Goal: Transaction & Acquisition: Subscribe to service/newsletter

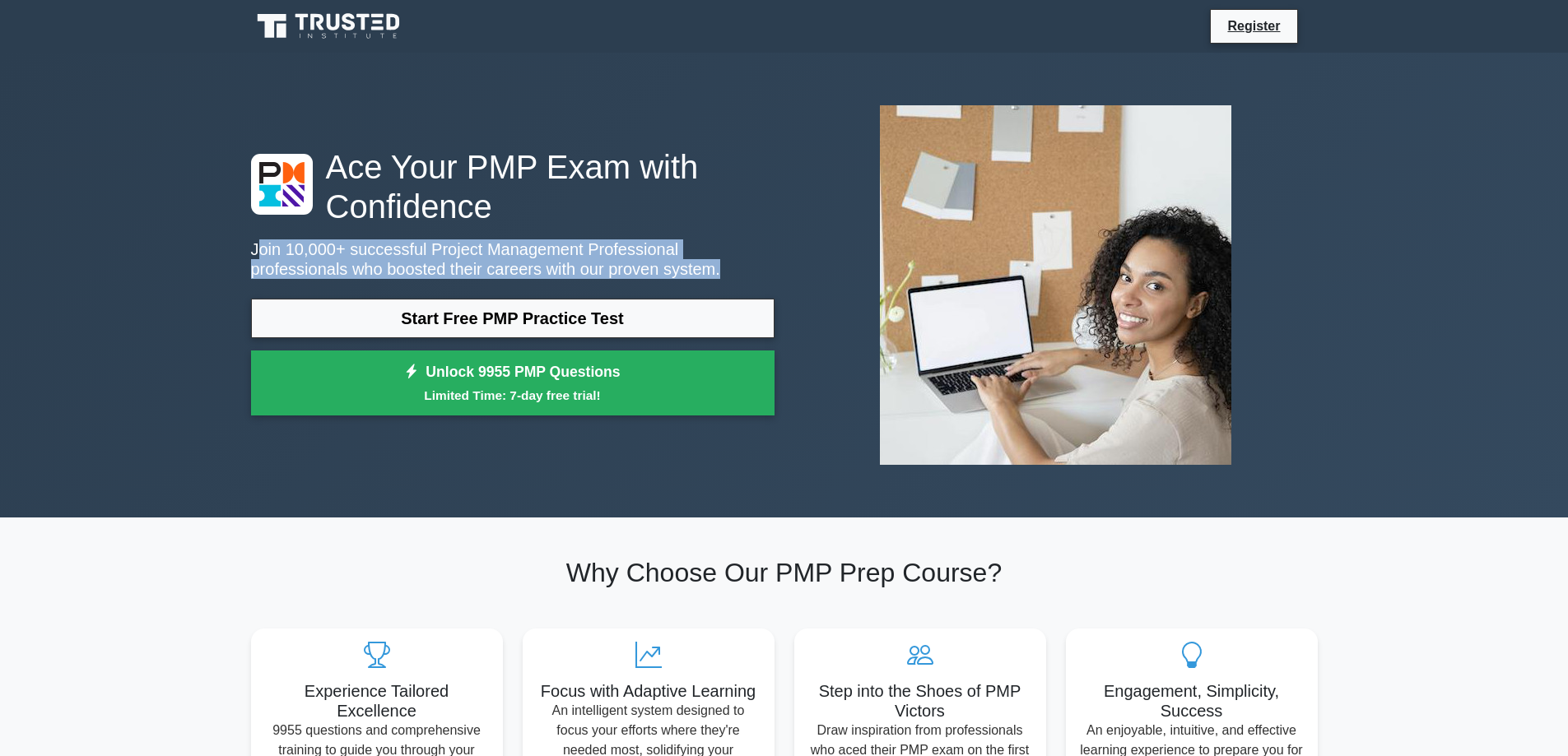
drag, startPoint x: 254, startPoint y: 245, endPoint x: 657, endPoint y: 270, distance: 403.8
click at [657, 270] on p "Join 10,000+ successful Project Management Professional professionals who boost…" at bounding box center [512, 258] width 524 height 39
click at [560, 261] on p "Join 10,000+ successful Project Management Professional professionals who boost…" at bounding box center [512, 258] width 524 height 39
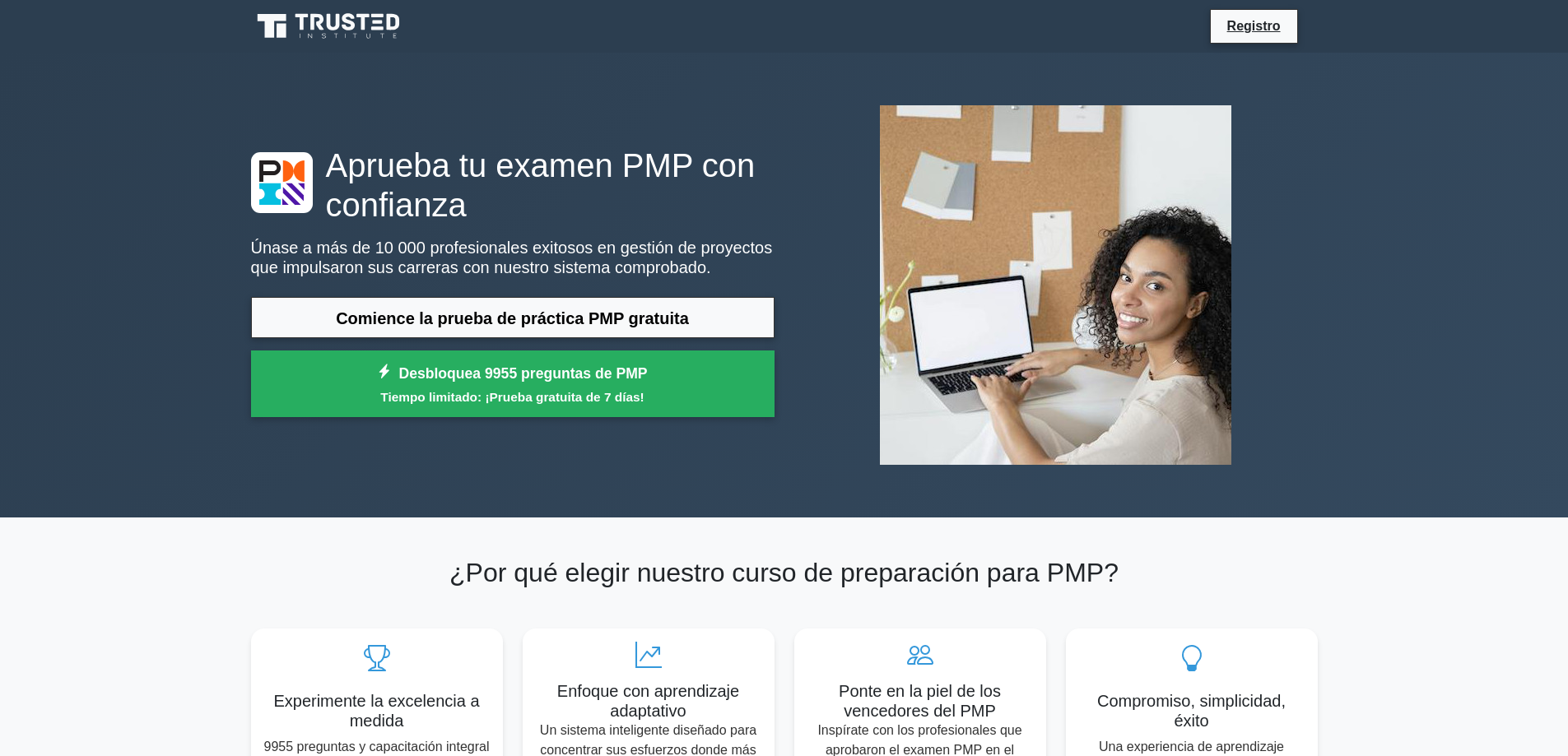
click at [464, 256] on font "Únase a más de 10 000 profesionales exitosos en gestión de proyectos que impuls…" at bounding box center [511, 256] width 522 height 37
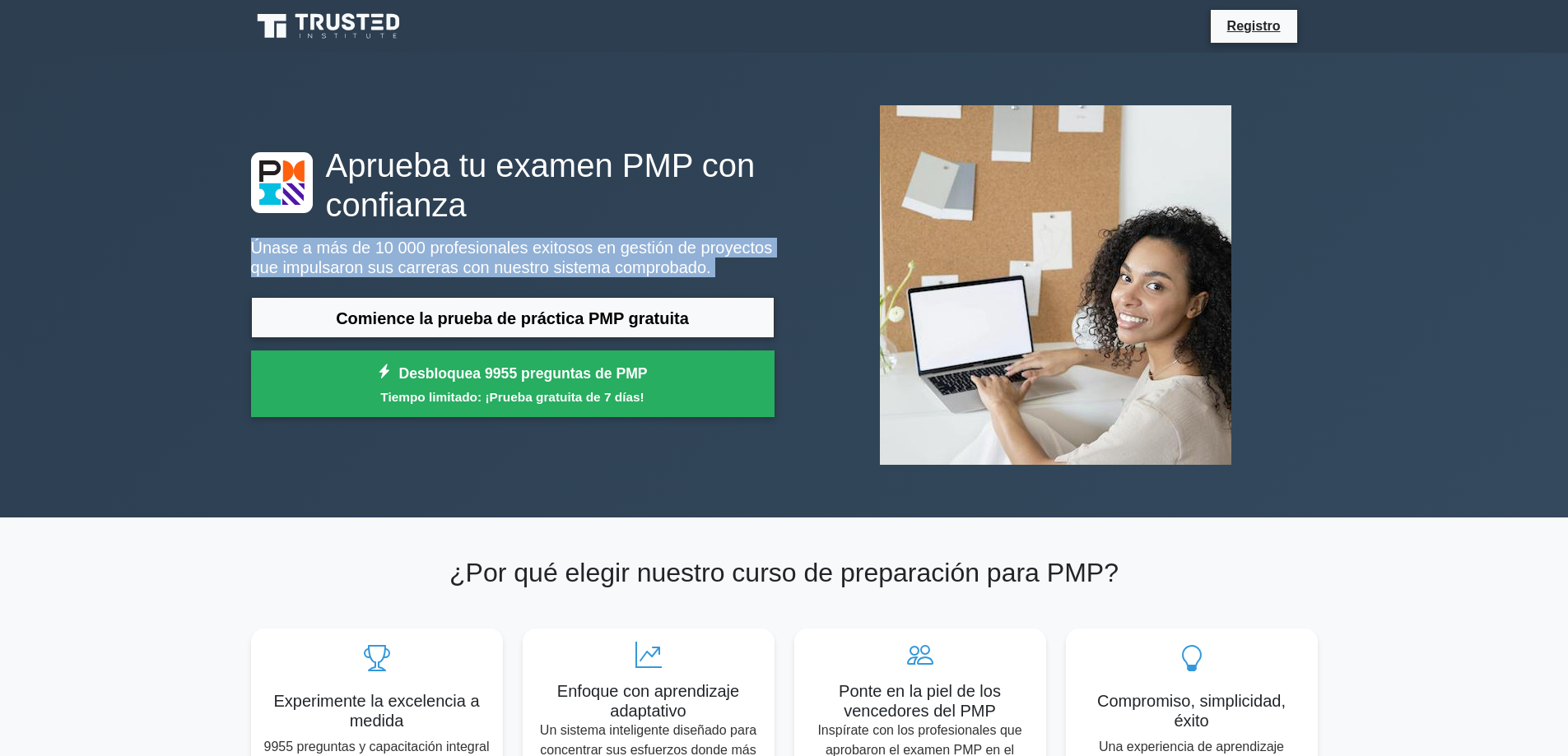
click at [464, 256] on font "Únase a más de 10 000 profesionales exitosos en gestión de proyectos que impuls…" at bounding box center [511, 256] width 522 height 37
click at [597, 271] on font "Únase a más de 10 000 profesionales exitosos en gestión de proyectos que impuls…" at bounding box center [511, 256] width 522 height 37
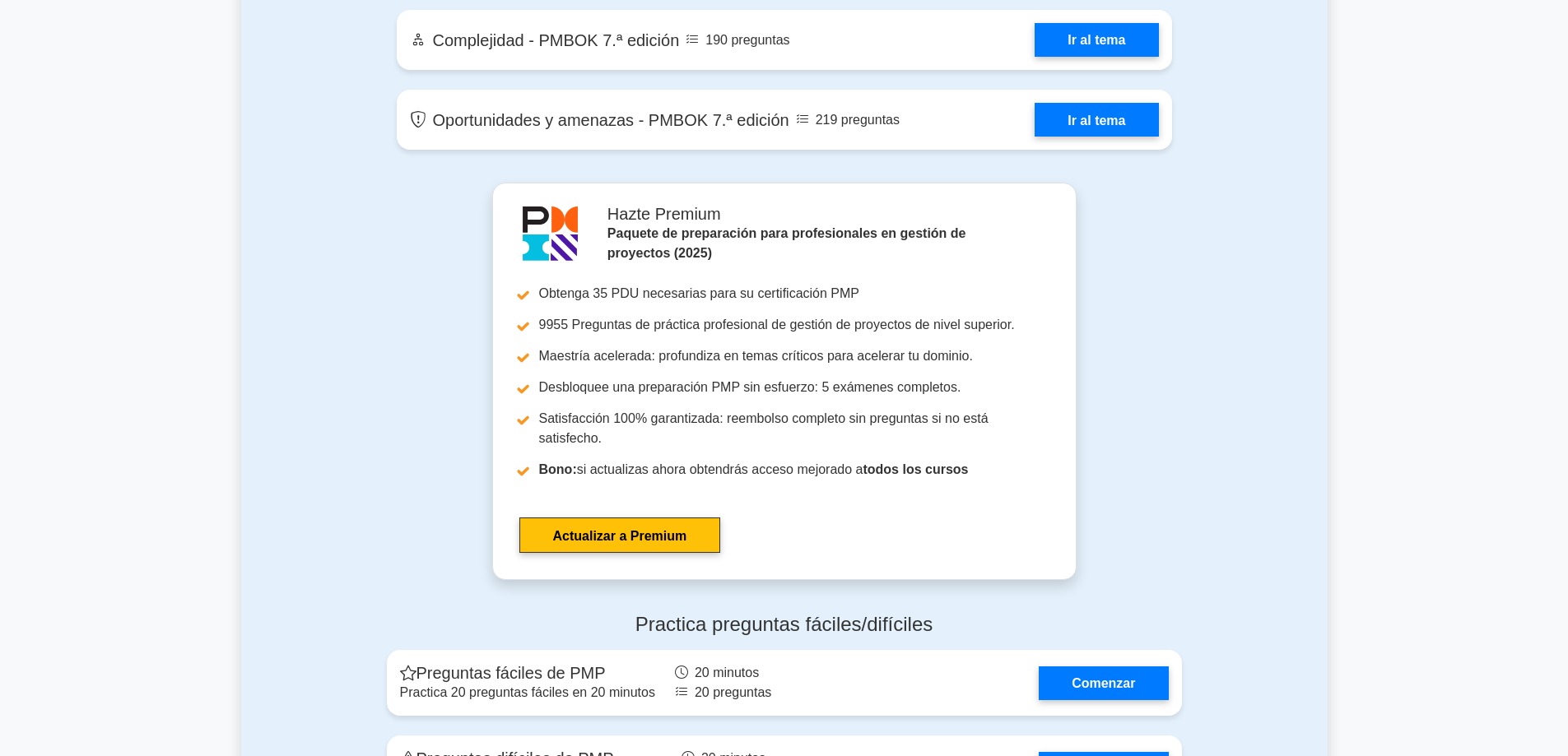
scroll to position [4196, 0]
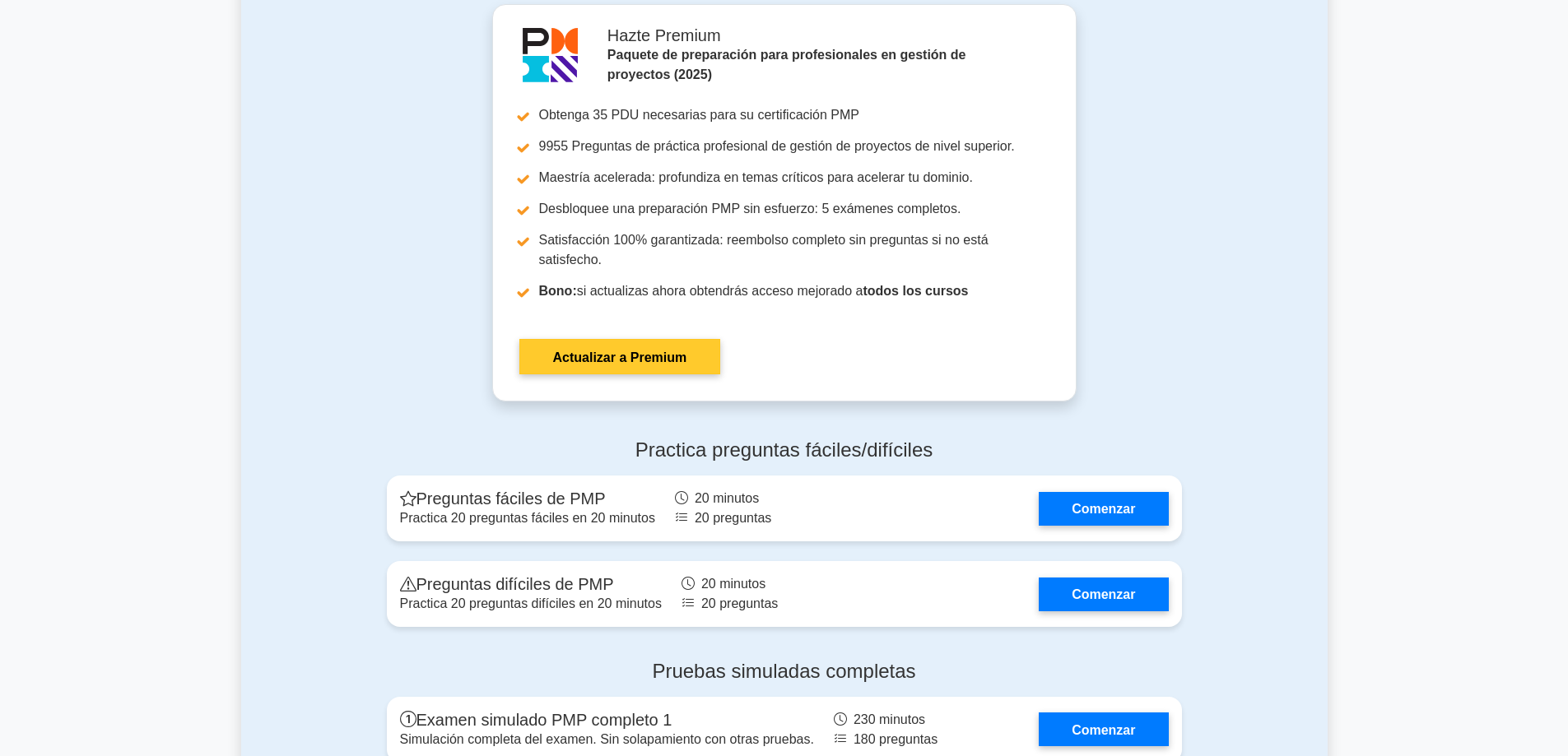
click at [616, 341] on link "Actualizar a Premium" at bounding box center [620, 356] width 202 height 36
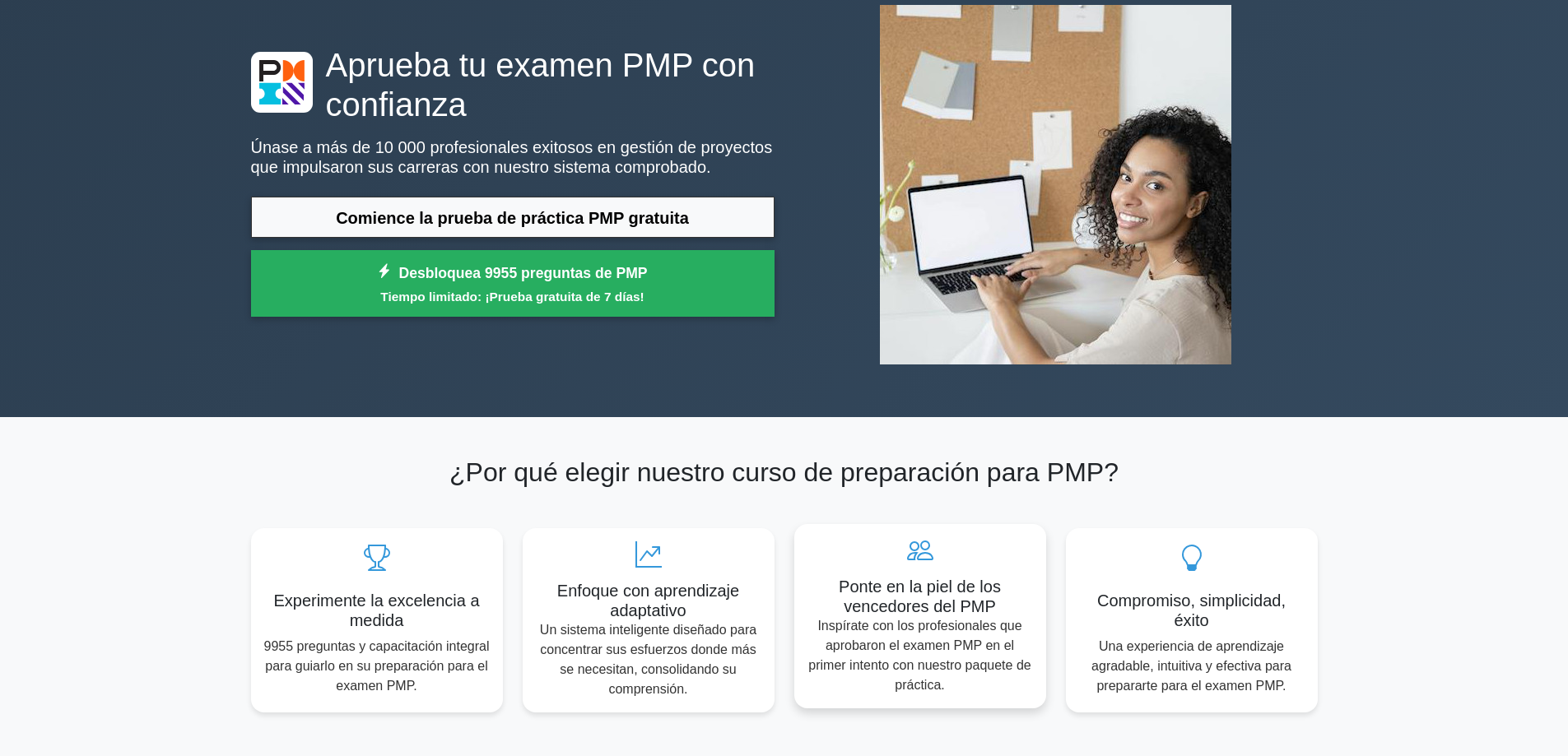
scroll to position [0, 0]
